Goal: Information Seeking & Learning: Check status

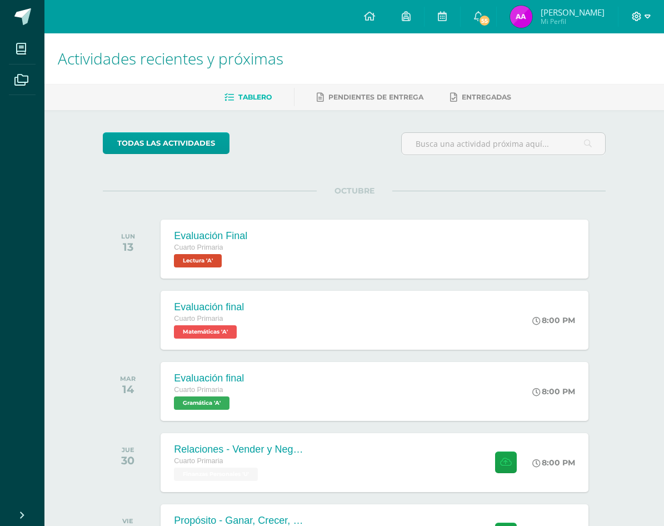
click at [646, 21] on icon at bounding box center [648, 17] width 6 height 10
click at [598, 75] on span "Cerrar sesión" at bounding box center [613, 75] width 50 height 11
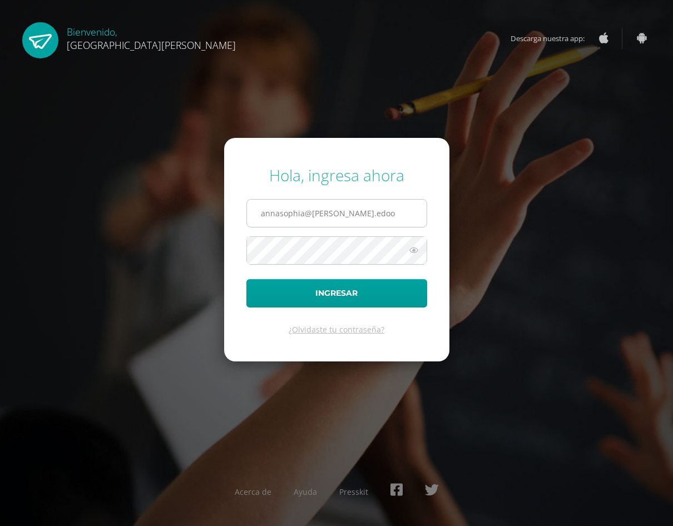
click at [275, 218] on input "annasophia@fatima.edoo" at bounding box center [337, 213] width 180 height 27
type input "miaisabella@fatima.edoo.gt"
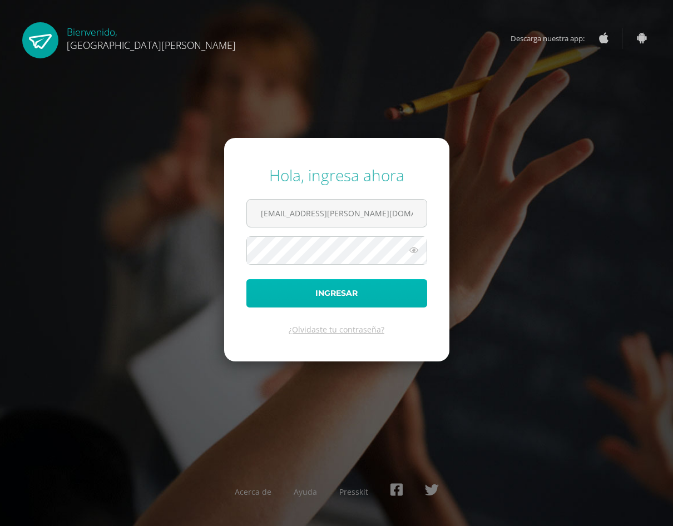
click at [293, 294] on button "Ingresar" at bounding box center [336, 293] width 181 height 28
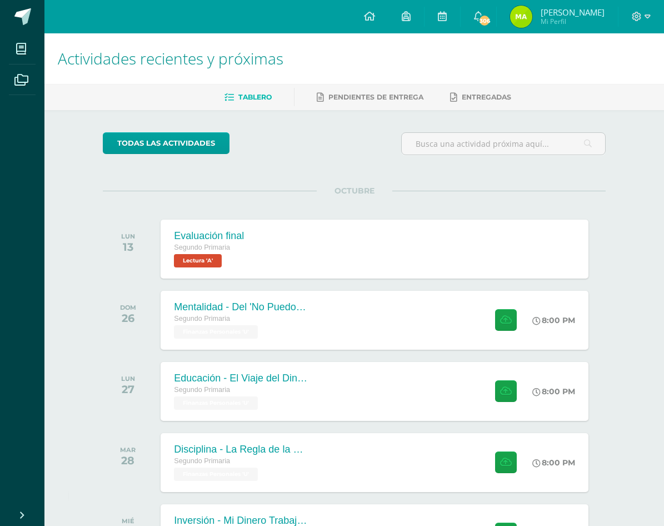
click at [533, 12] on img at bounding box center [521, 17] width 22 height 22
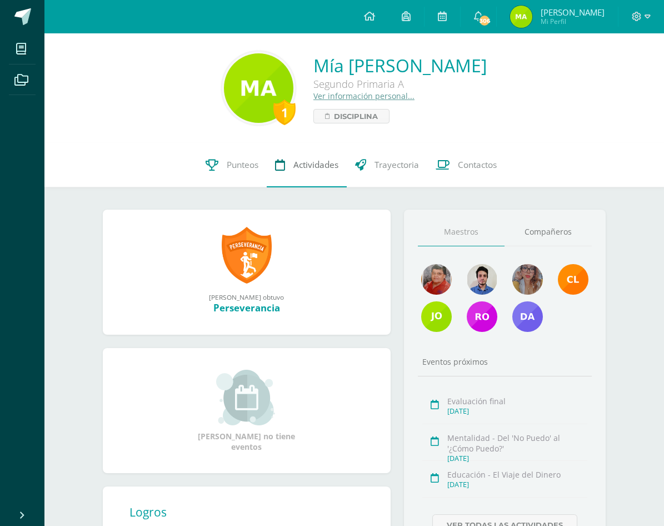
click at [324, 164] on span "Actividades" at bounding box center [316, 165] width 45 height 12
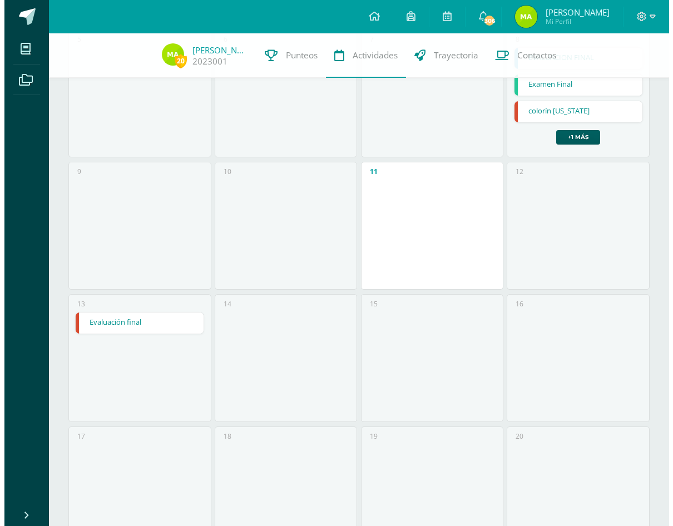
scroll to position [278, 0]
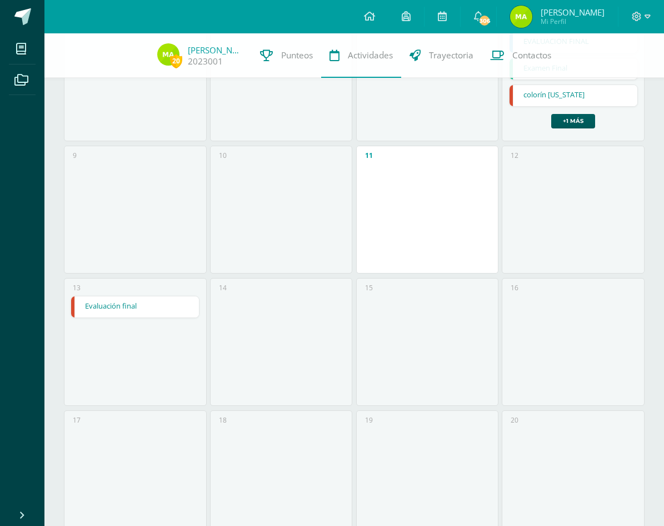
click at [137, 303] on link "Evaluación final" at bounding box center [135, 306] width 128 height 21
